Goal: Information Seeking & Learning: Learn about a topic

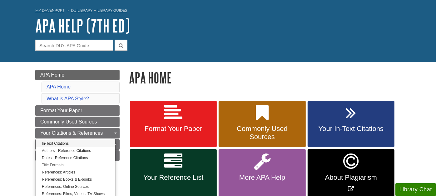
scroll to position [35, 0]
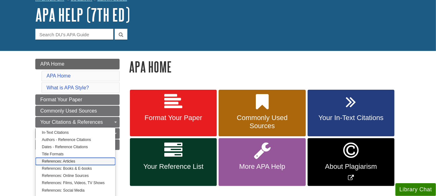
click at [59, 160] on link "References: Articles" at bounding box center [76, 161] width 80 height 7
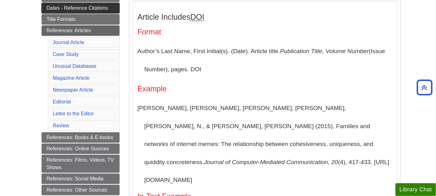
scroll to position [173, 0]
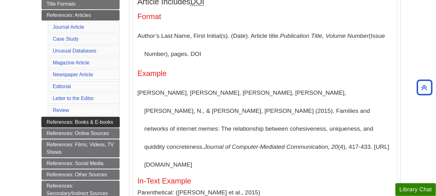
click at [73, 119] on link "References: Books & E-books" at bounding box center [81, 122] width 78 height 11
